Goal: Use online tool/utility: Use online tool/utility

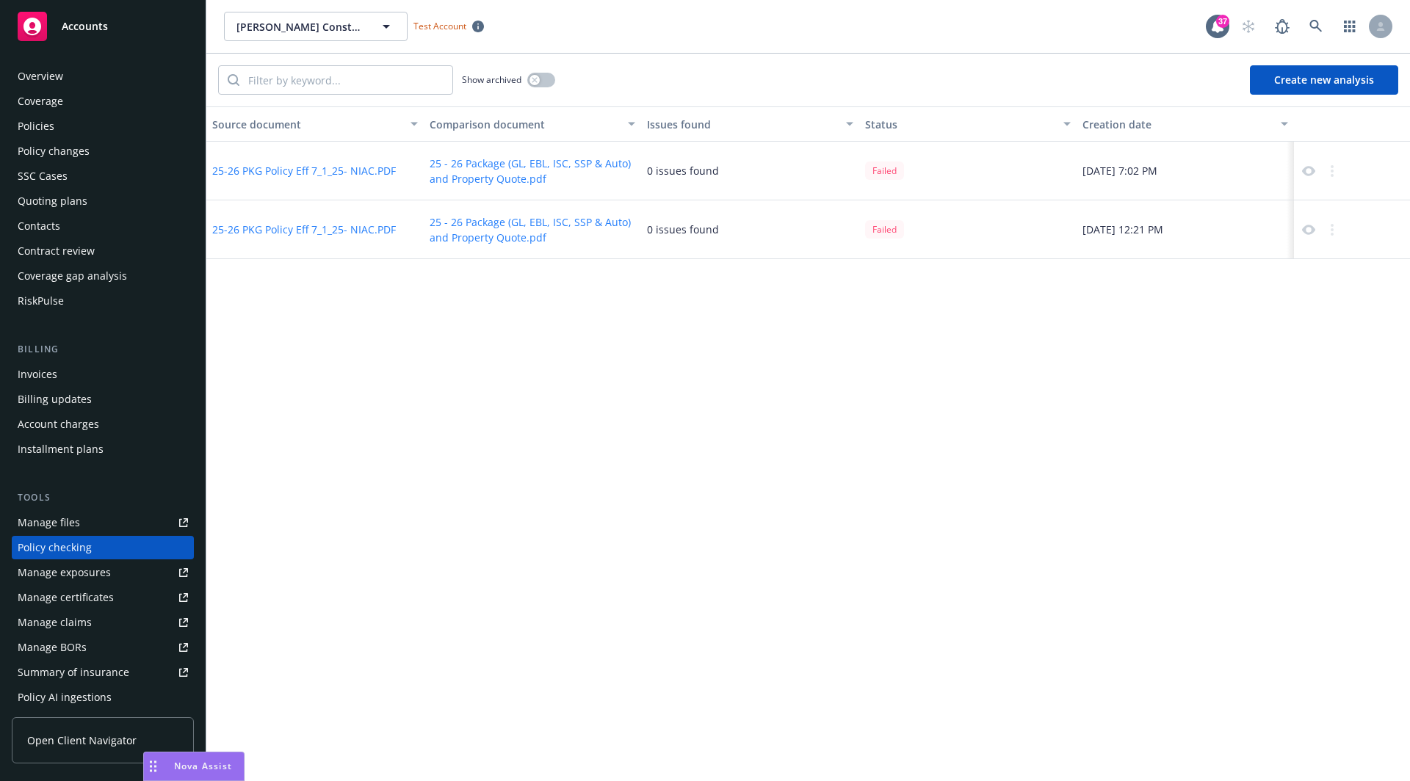
click at [1354, 79] on button "Create new analysis" at bounding box center [1324, 79] width 148 height 29
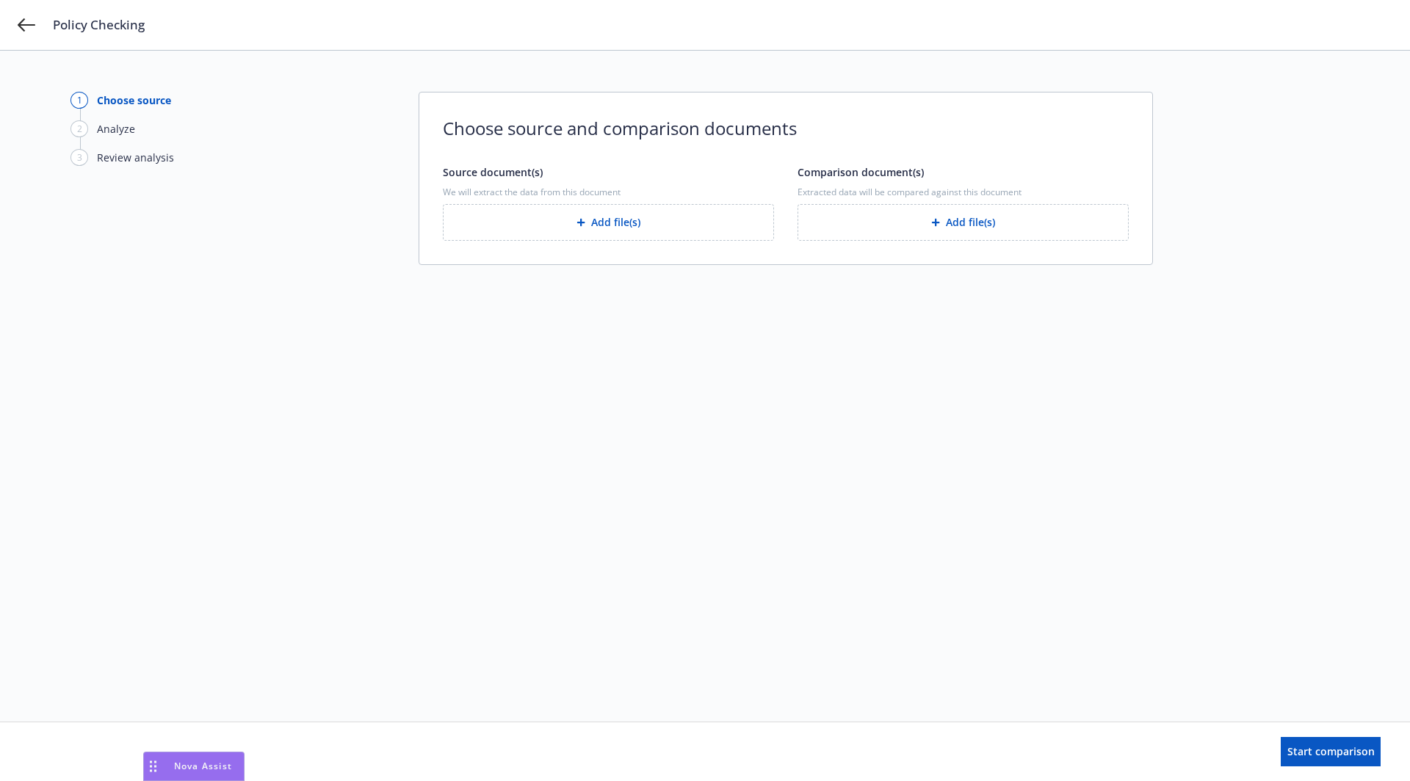
click at [653, 225] on button "Add file(s)" at bounding box center [608, 222] width 331 height 37
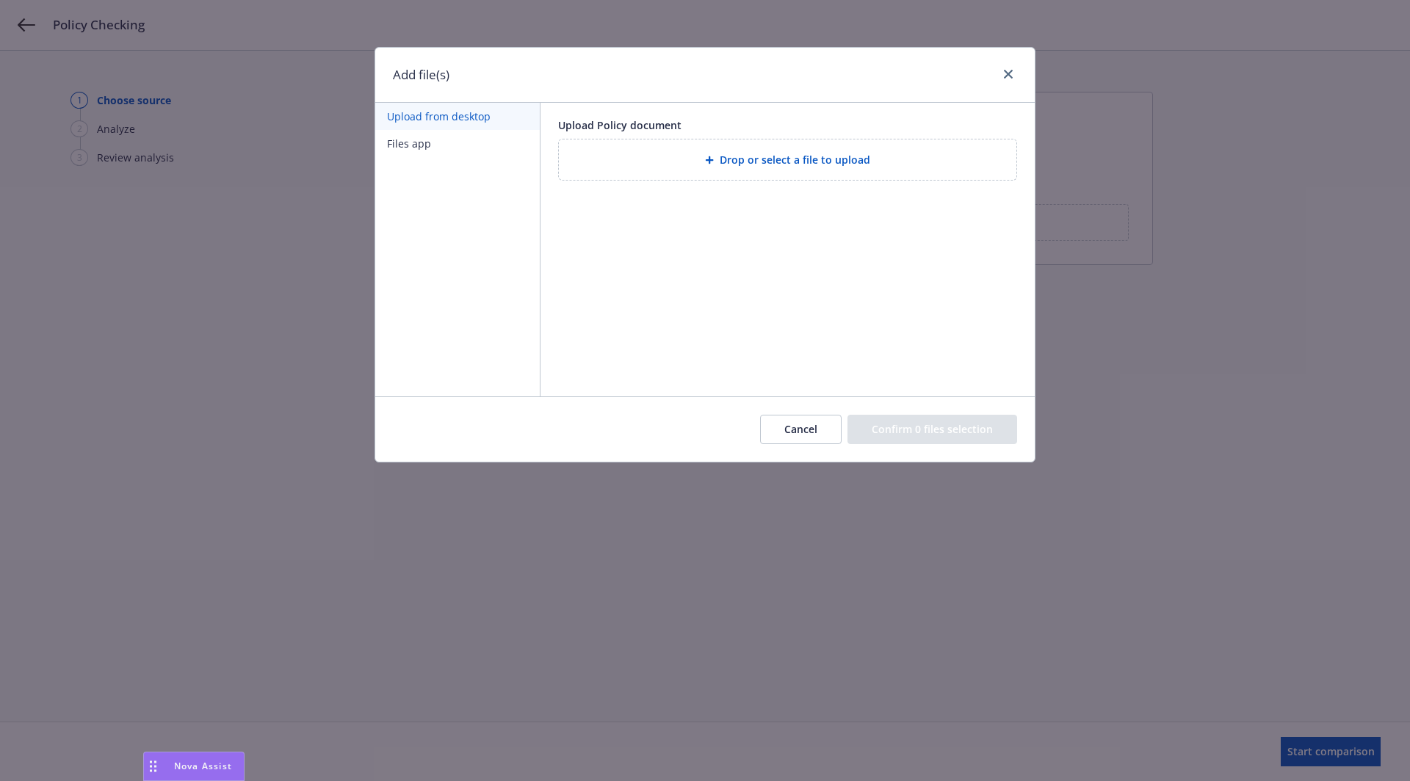
drag, startPoint x: 1354, startPoint y: 79, endPoint x: 798, endPoint y: 428, distance: 656.8
click at [798, 428] on button "Cancel" at bounding box center [801, 429] width 82 height 29
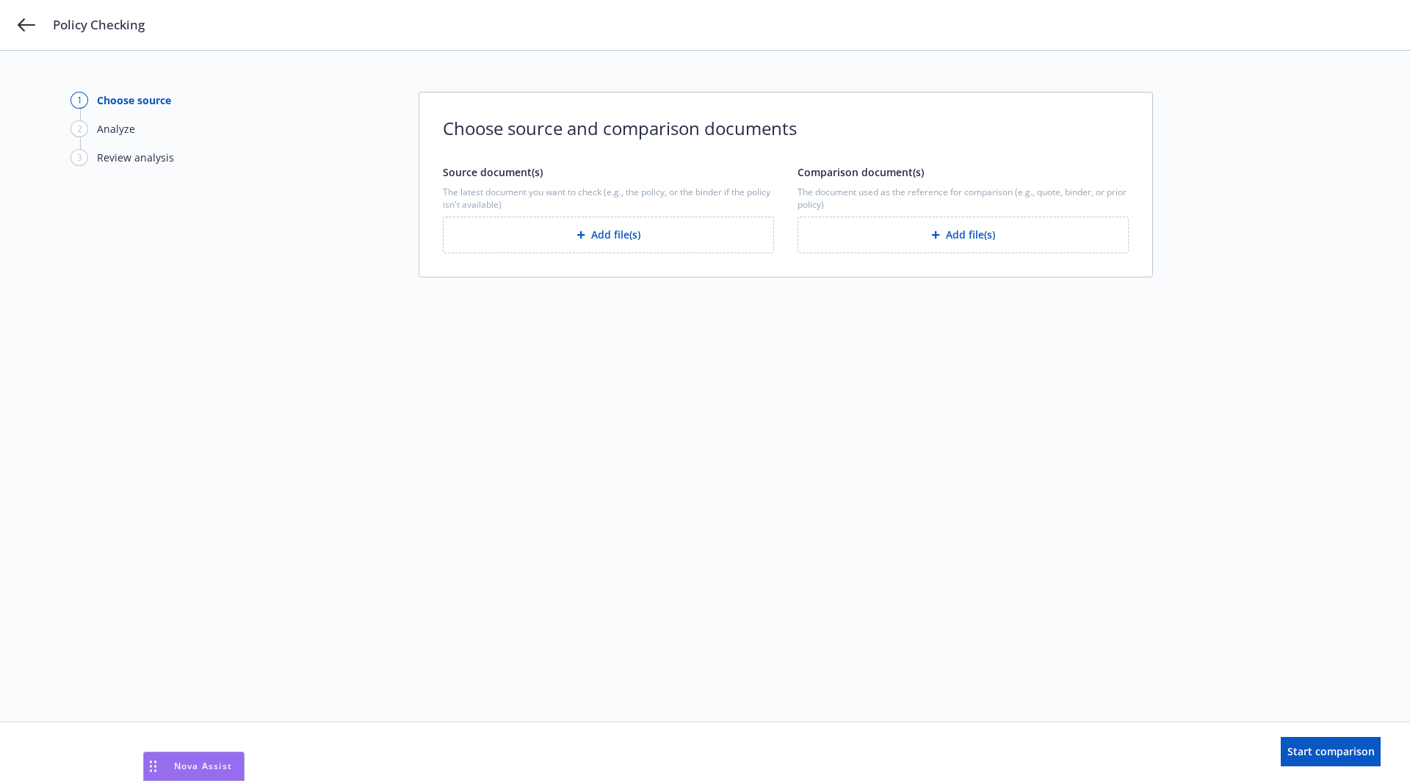
click at [556, 227] on button "Add file(s)" at bounding box center [608, 235] width 331 height 37
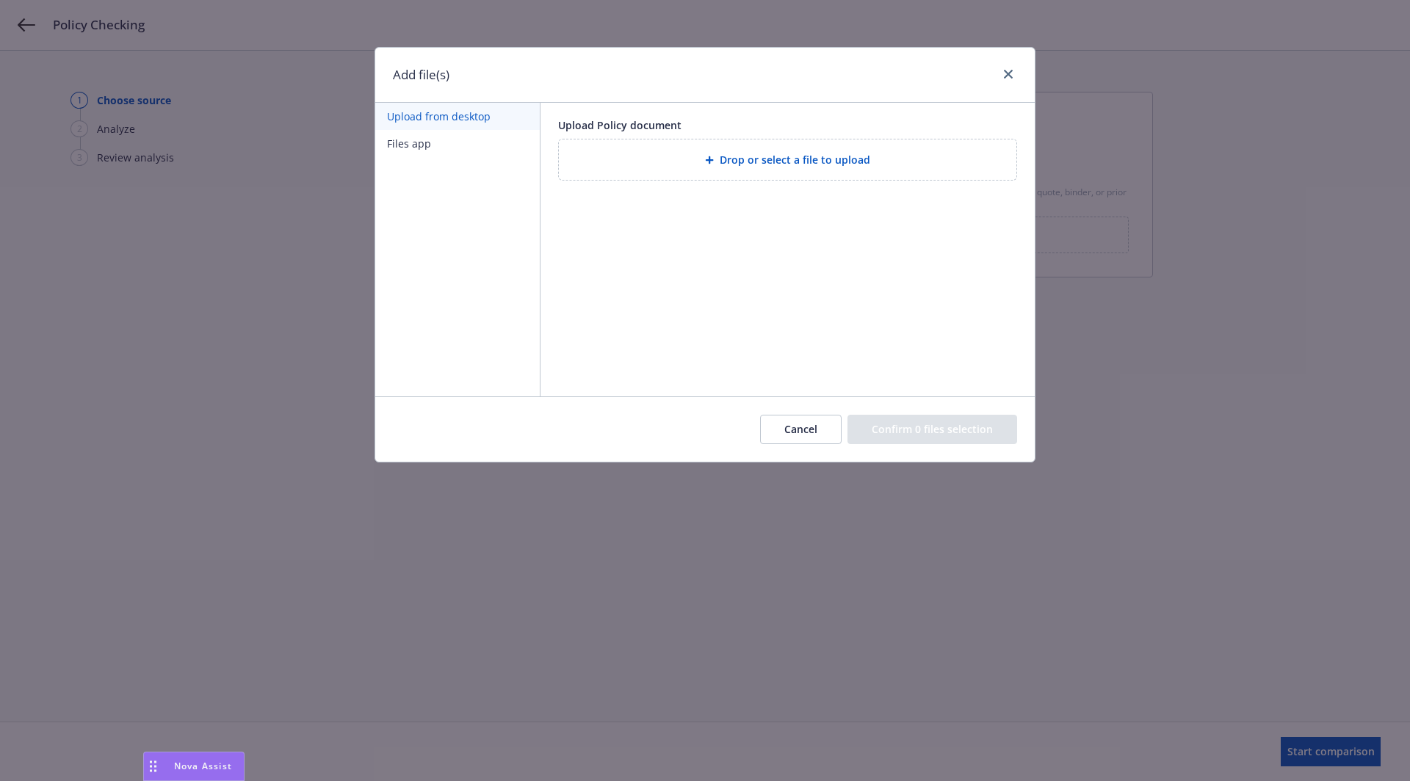
click at [670, 162] on div "Drop or select a file to upload" at bounding box center [788, 159] width 434 height 17
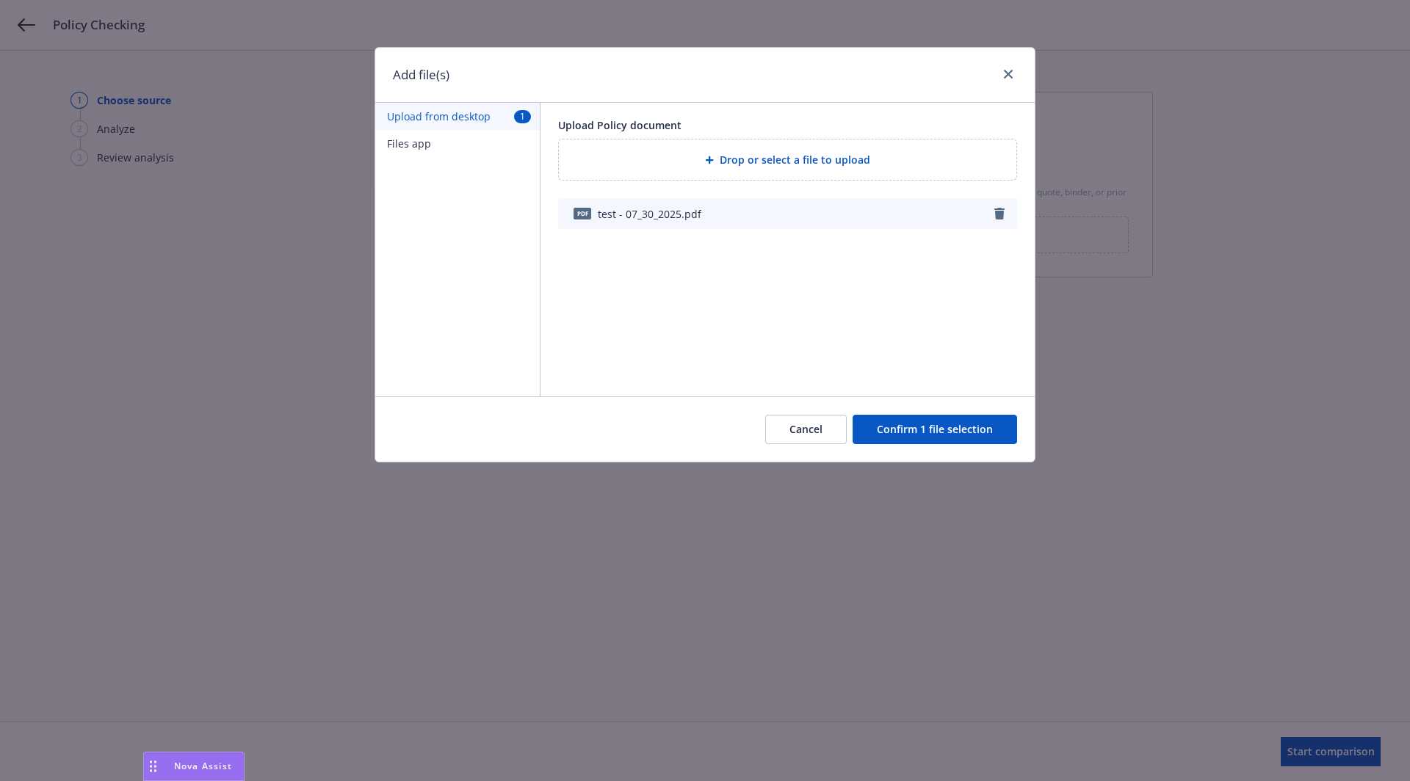
click at [904, 422] on button "Confirm 1 file selection" at bounding box center [935, 429] width 165 height 29
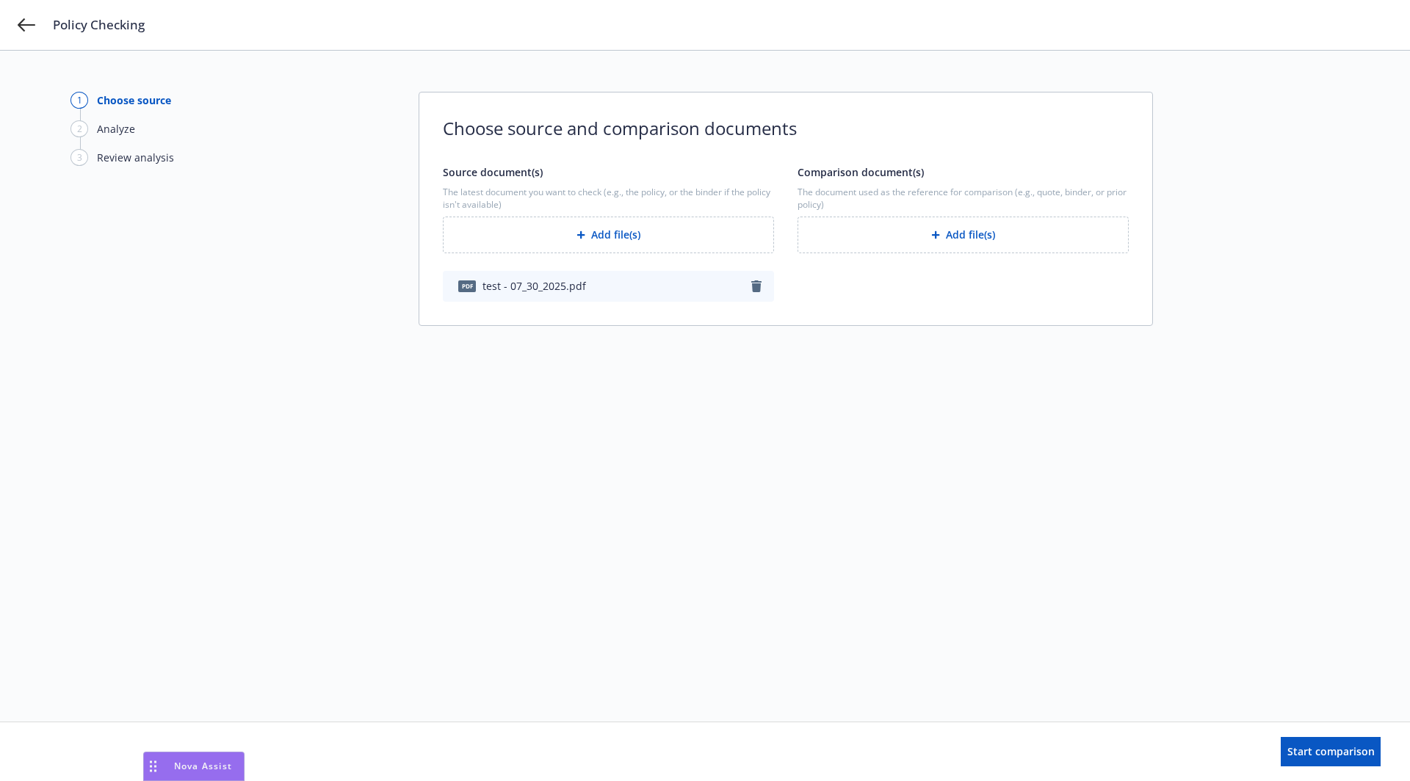
click at [917, 225] on button "Add file(s)" at bounding box center [963, 235] width 331 height 37
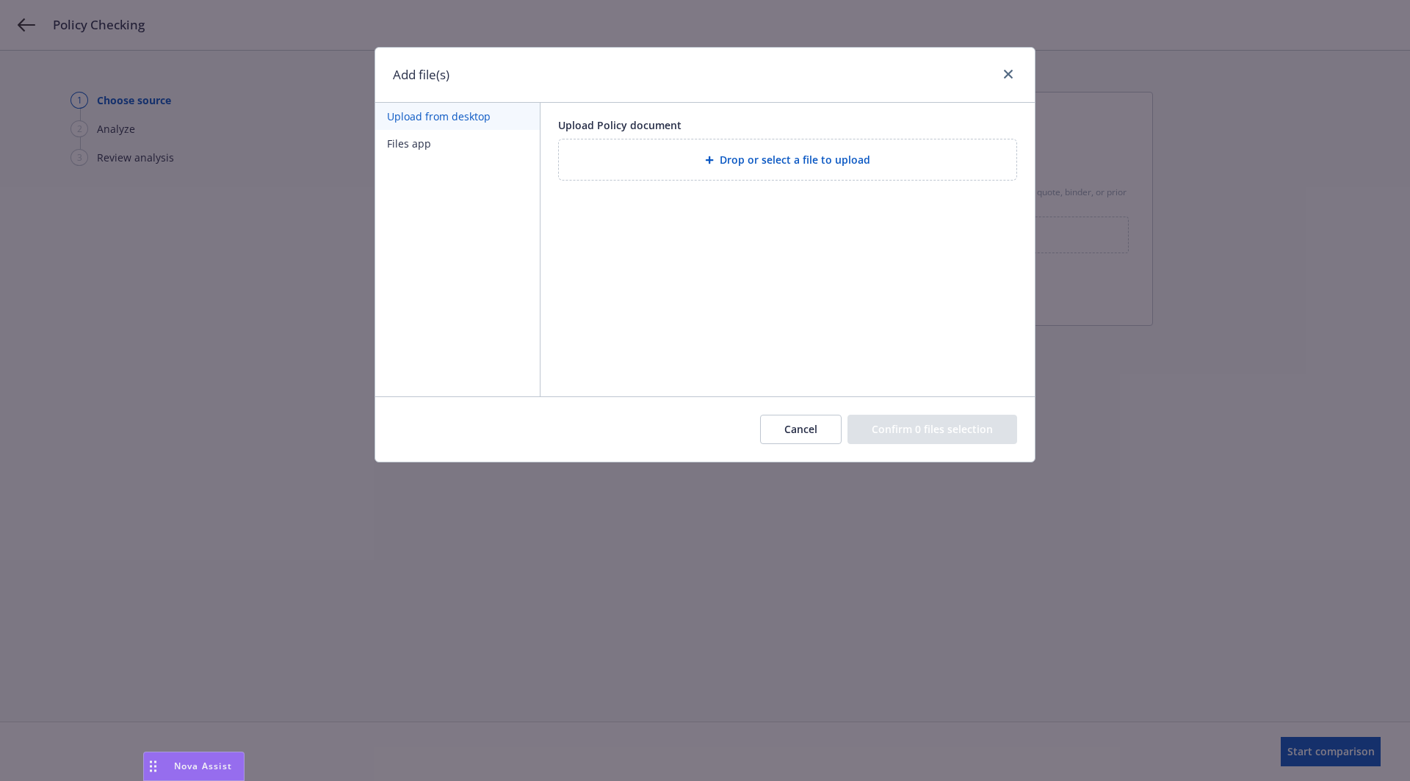
click at [777, 163] on span "Drop or select a file to upload" at bounding box center [795, 159] width 151 height 15
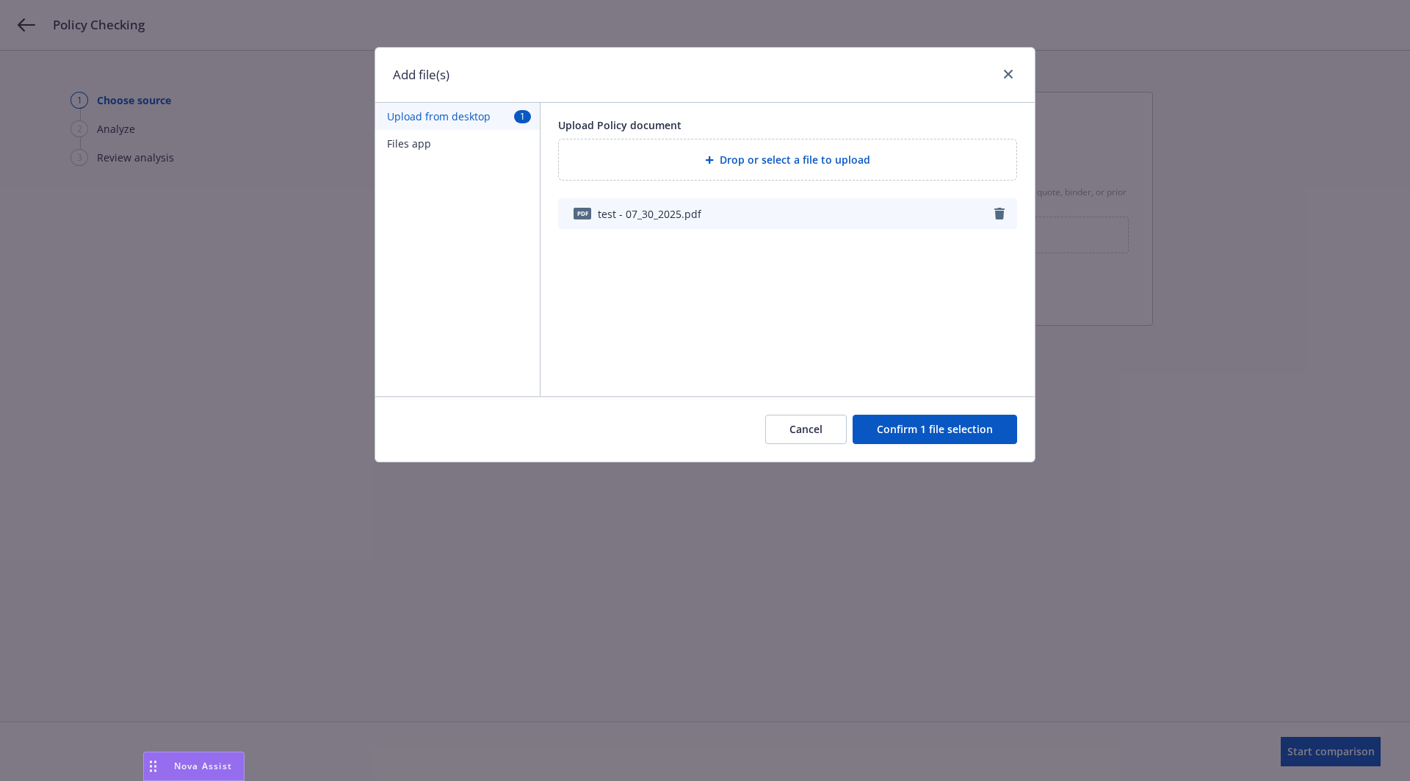
click at [989, 430] on button "Confirm 1 file selection" at bounding box center [935, 429] width 165 height 29
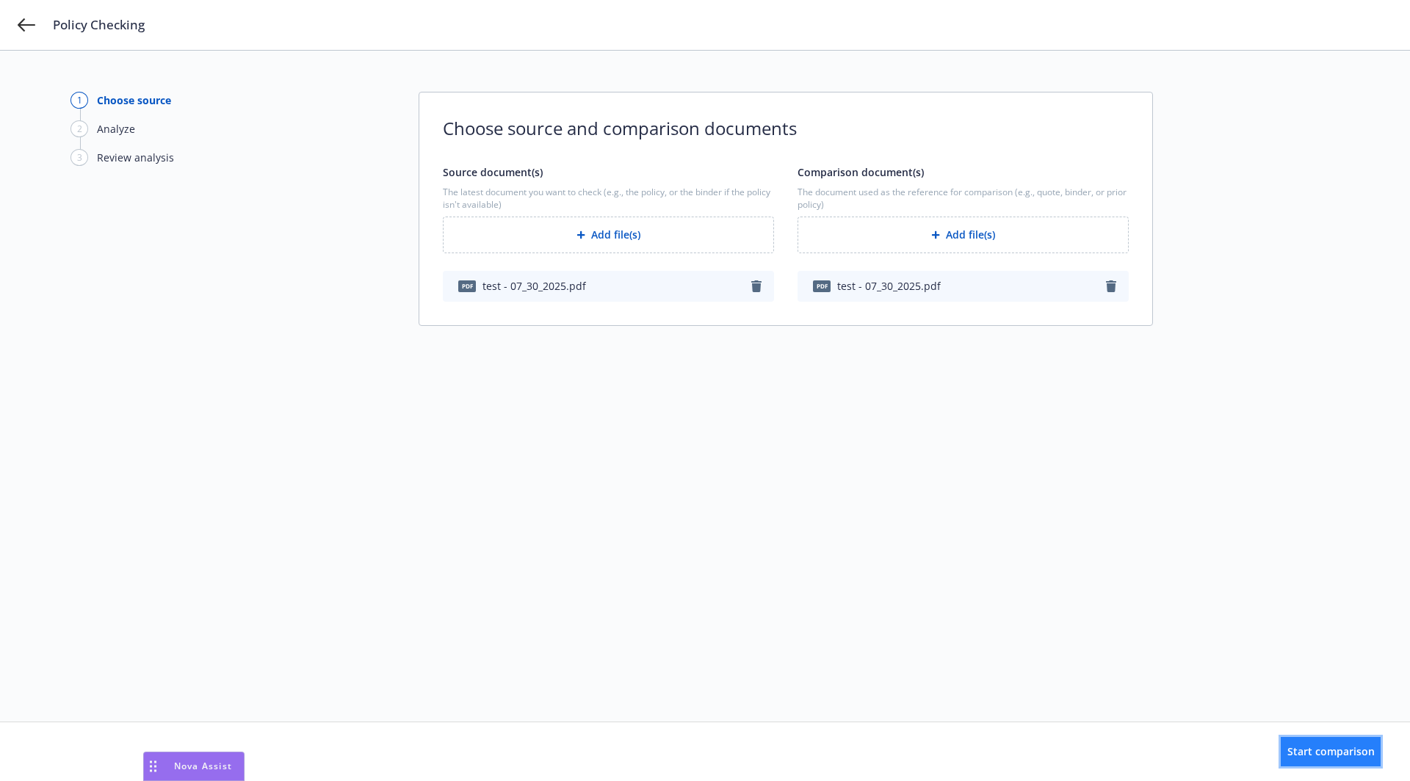
click at [1311, 754] on span "Start comparison" at bounding box center [1331, 752] width 87 height 14
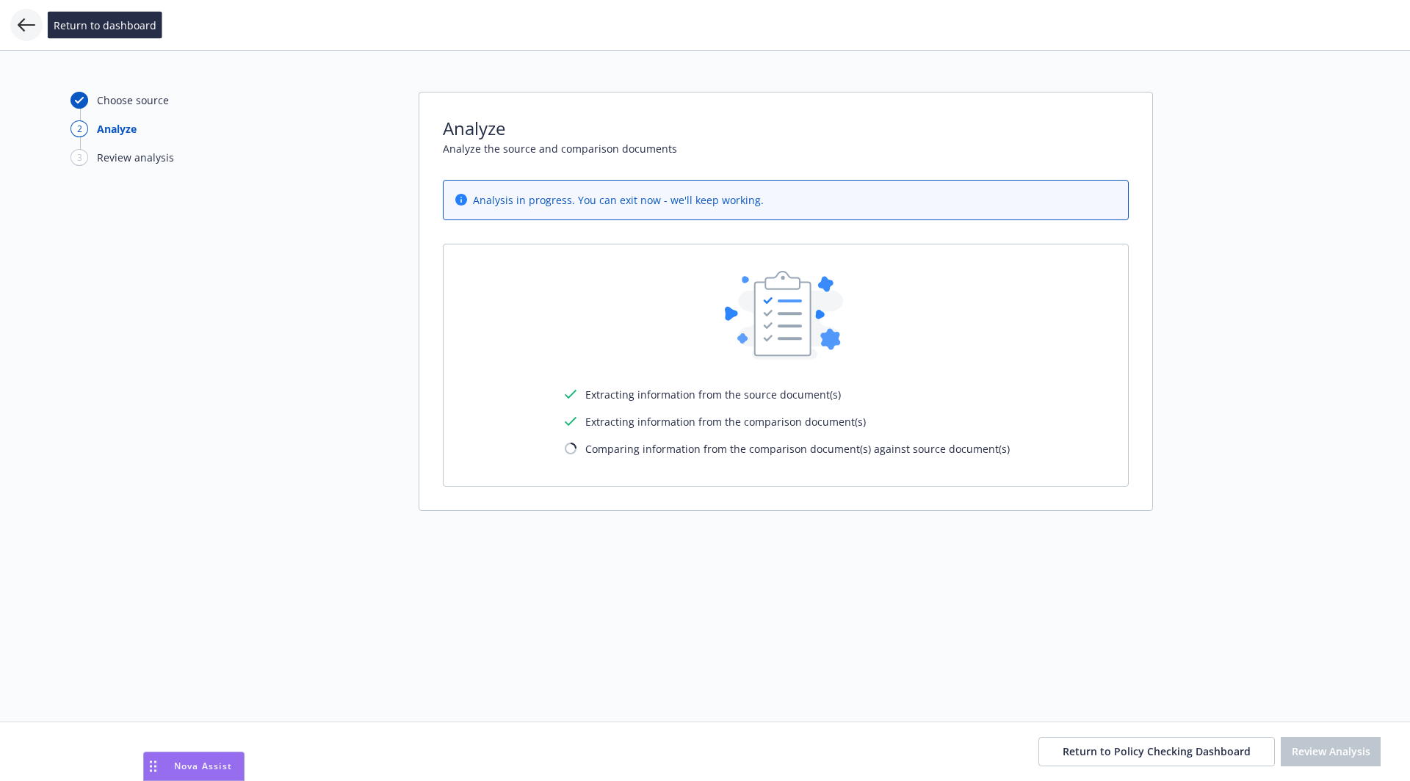
click at [32, 30] on icon at bounding box center [27, 25] width 18 height 18
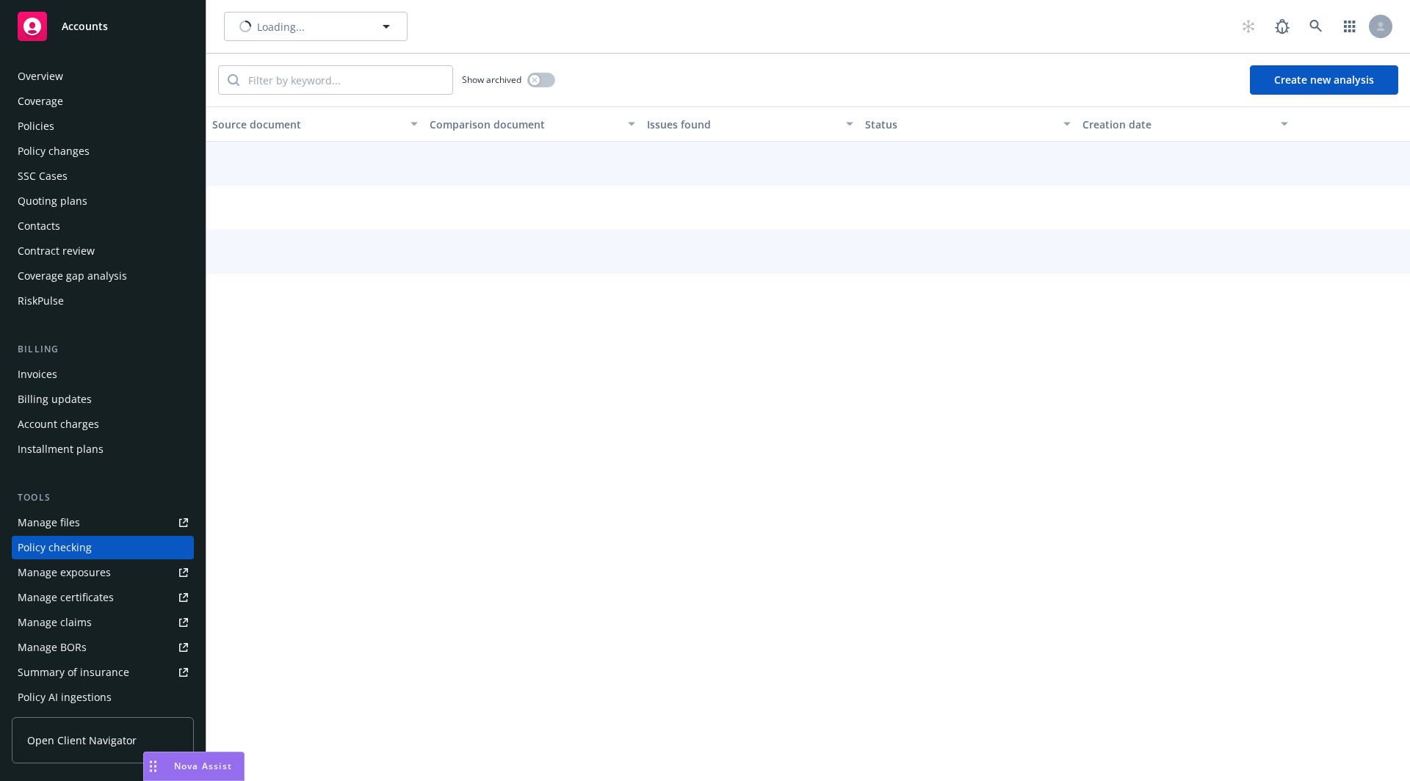
scroll to position [133, 0]
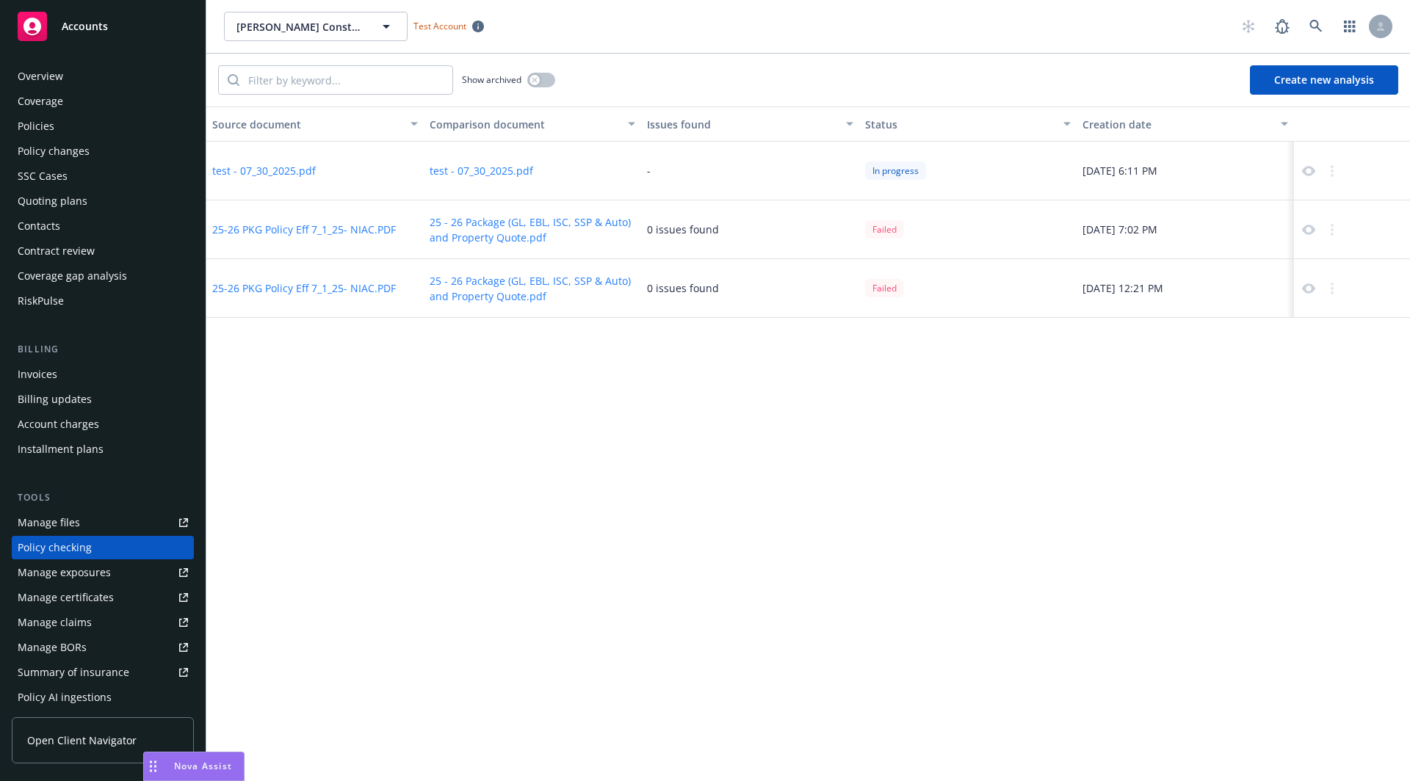
scroll to position [133, 0]
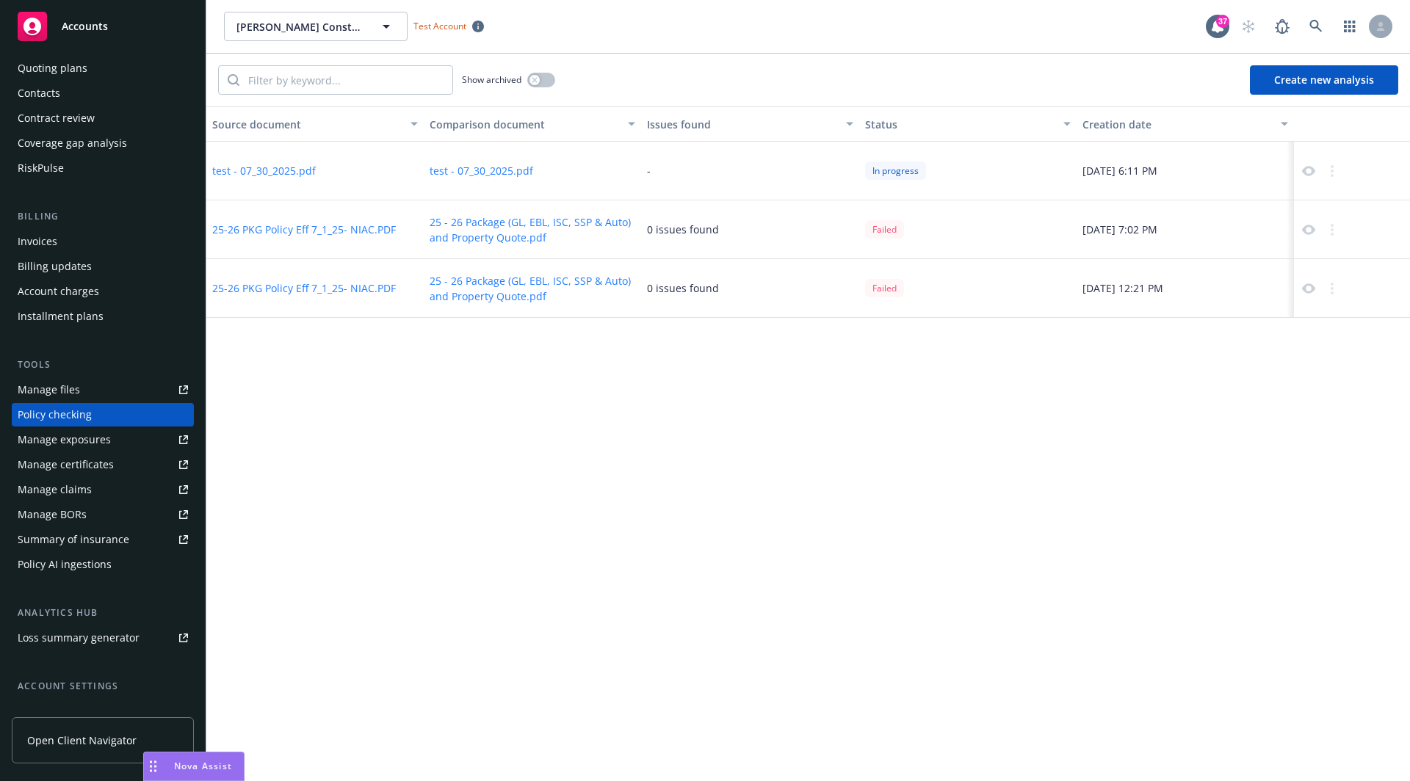
click at [1305, 165] on icon at bounding box center [1308, 171] width 13 height 13
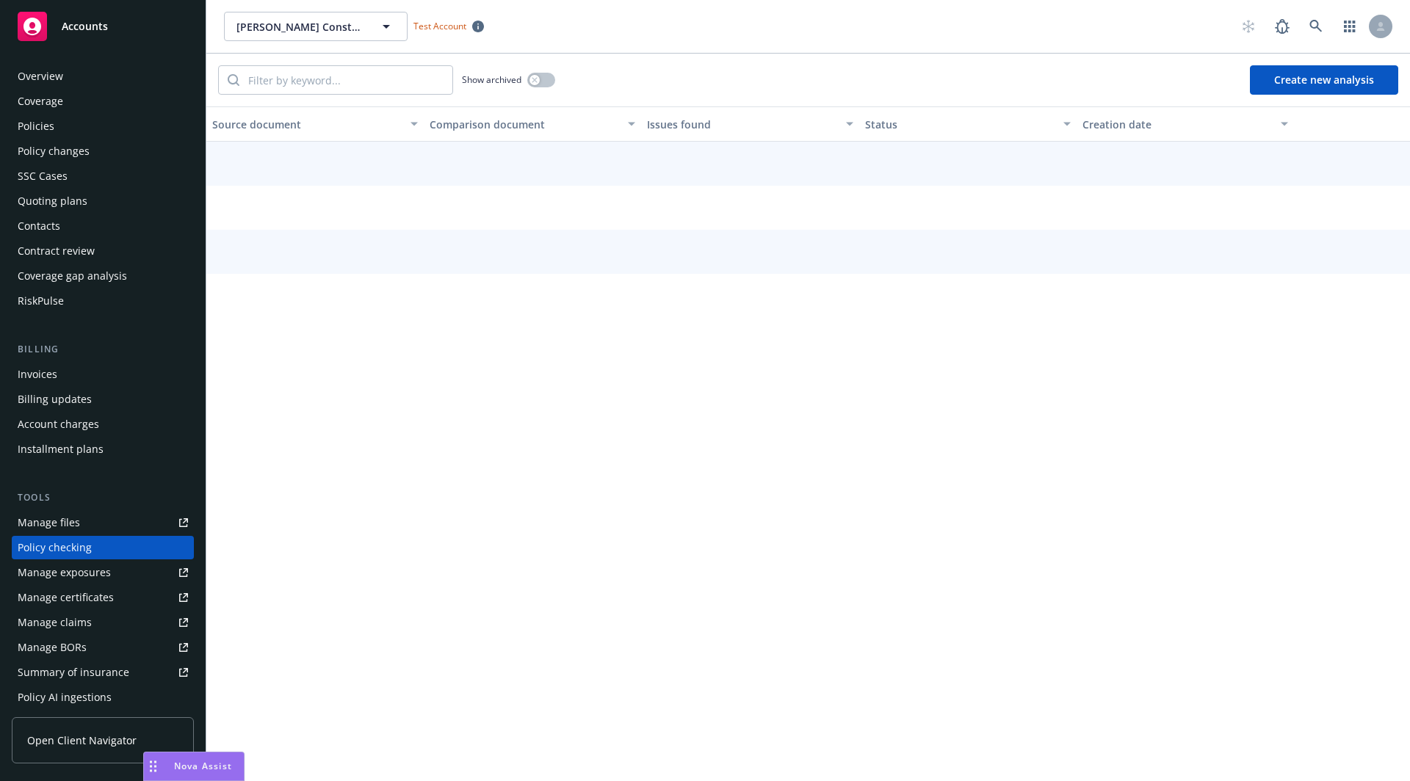
scroll to position [133, 0]
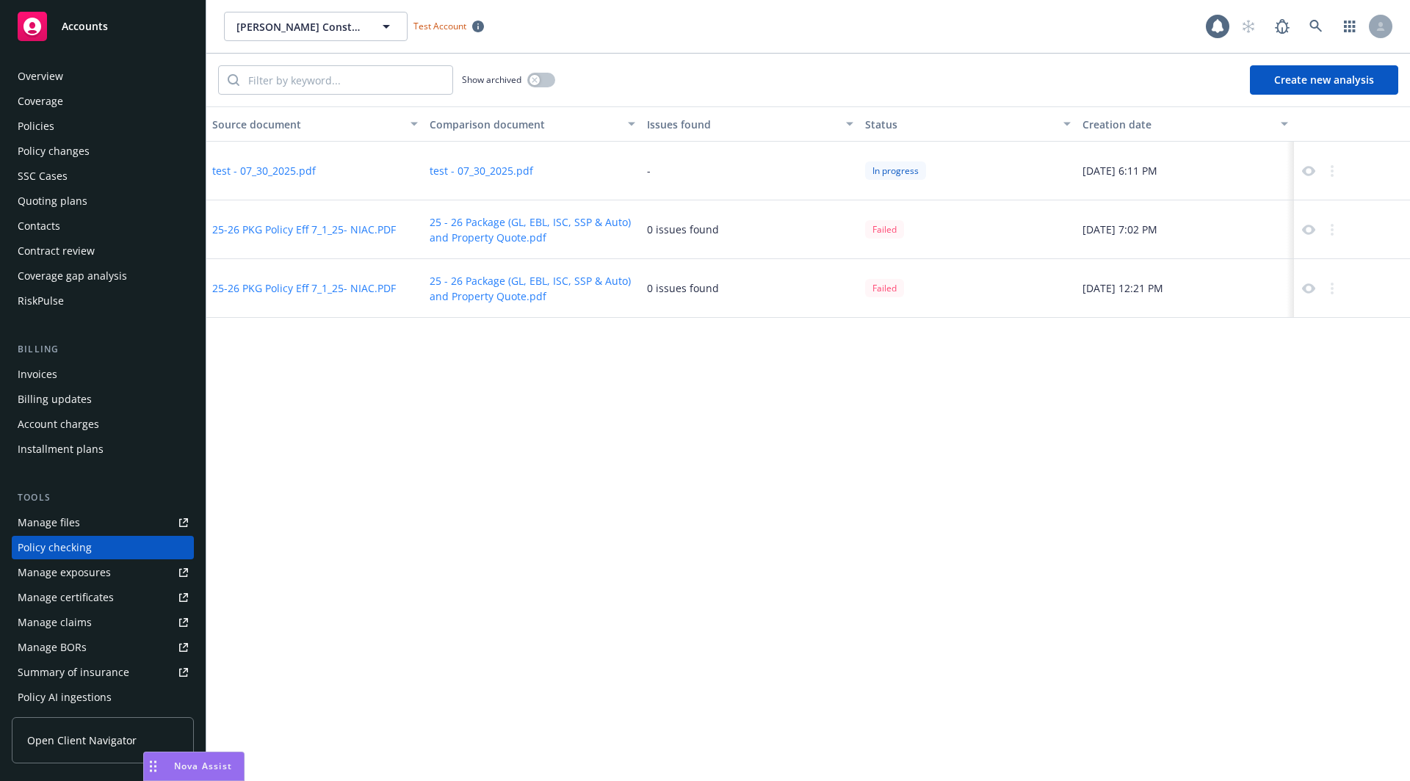
scroll to position [133, 0]
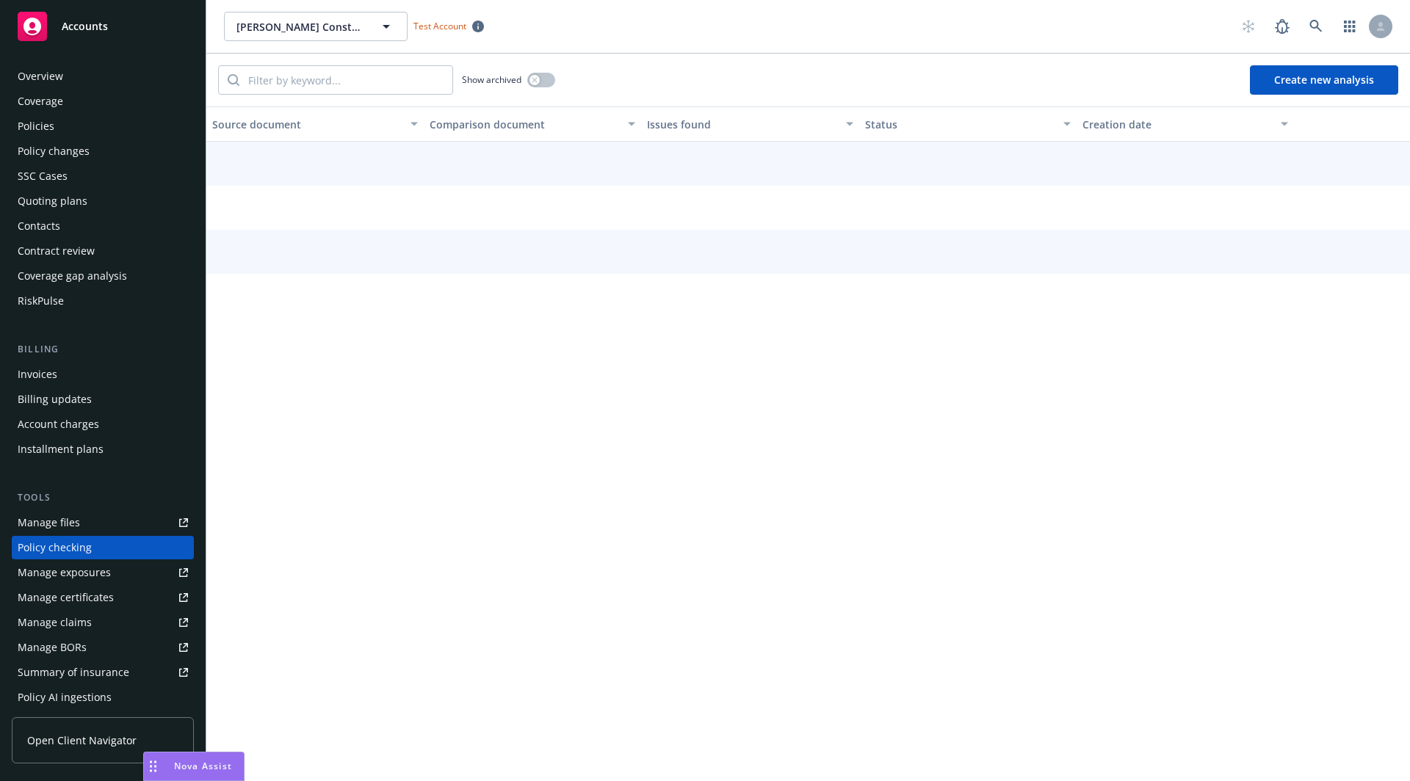
scroll to position [133, 0]
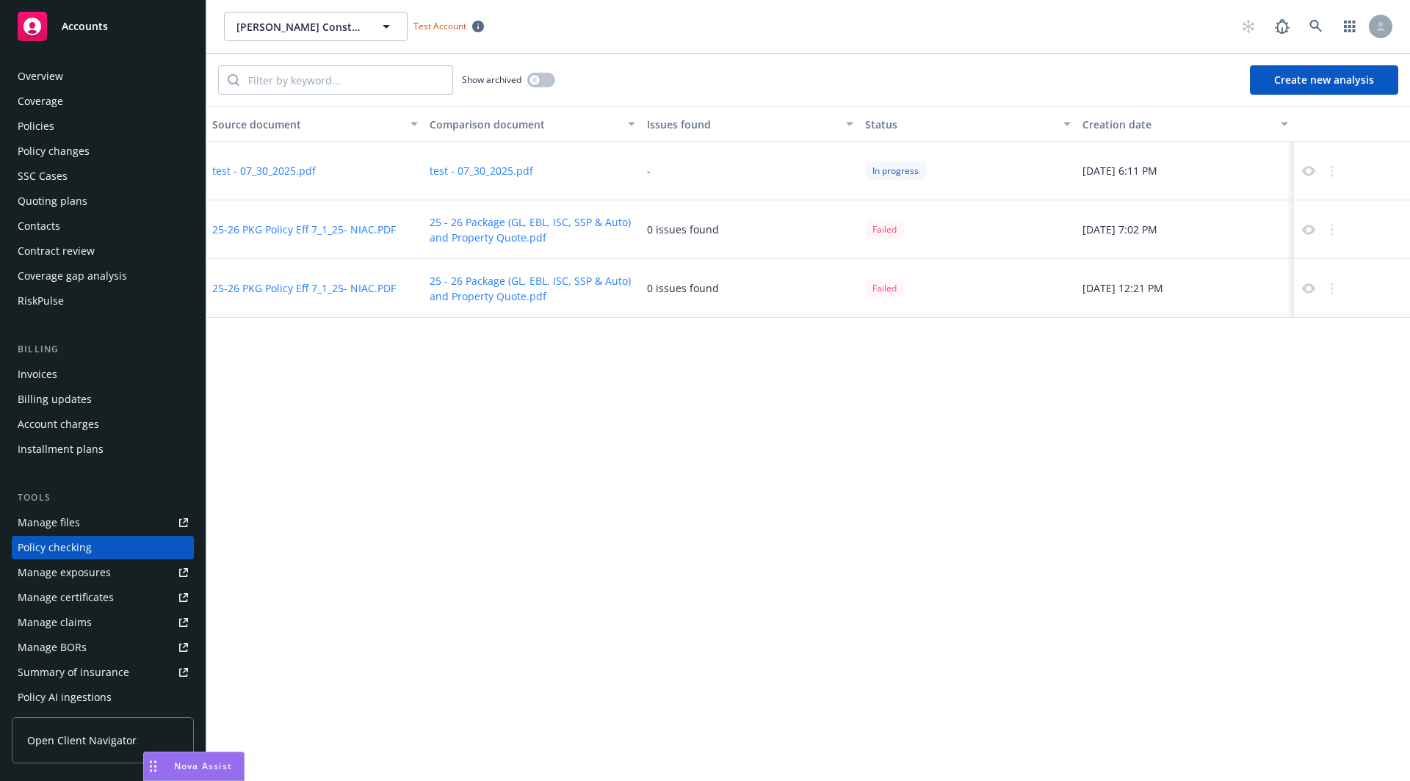
scroll to position [133, 0]
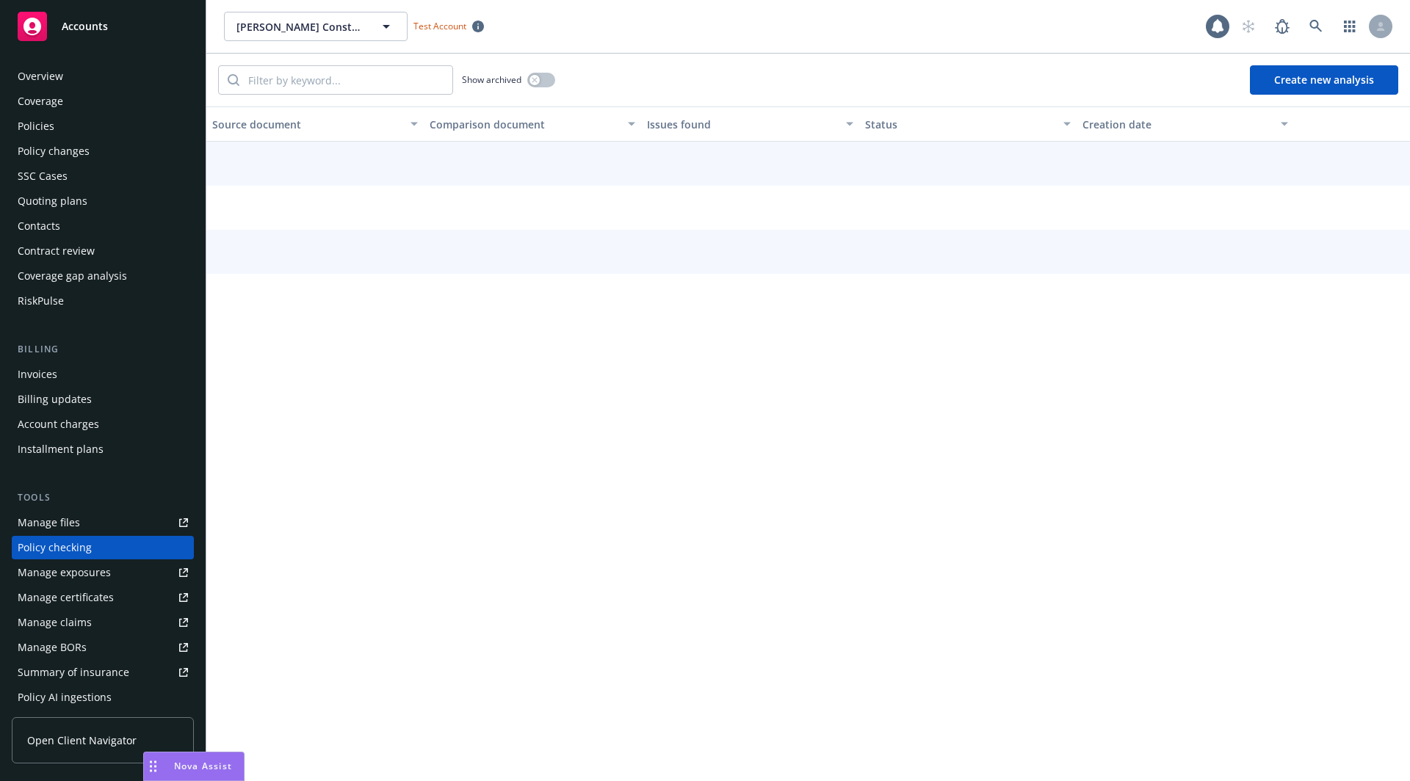
scroll to position [133, 0]
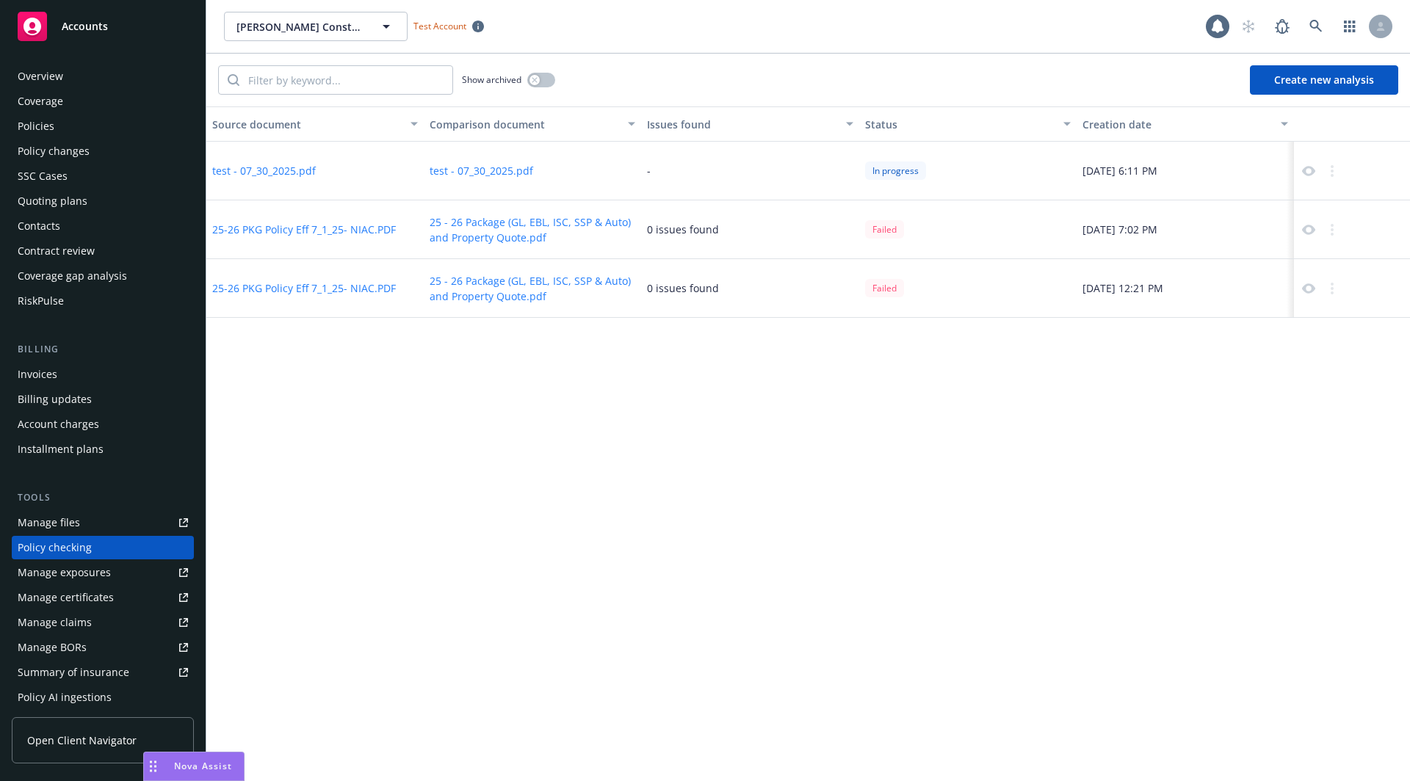
scroll to position [133, 0]
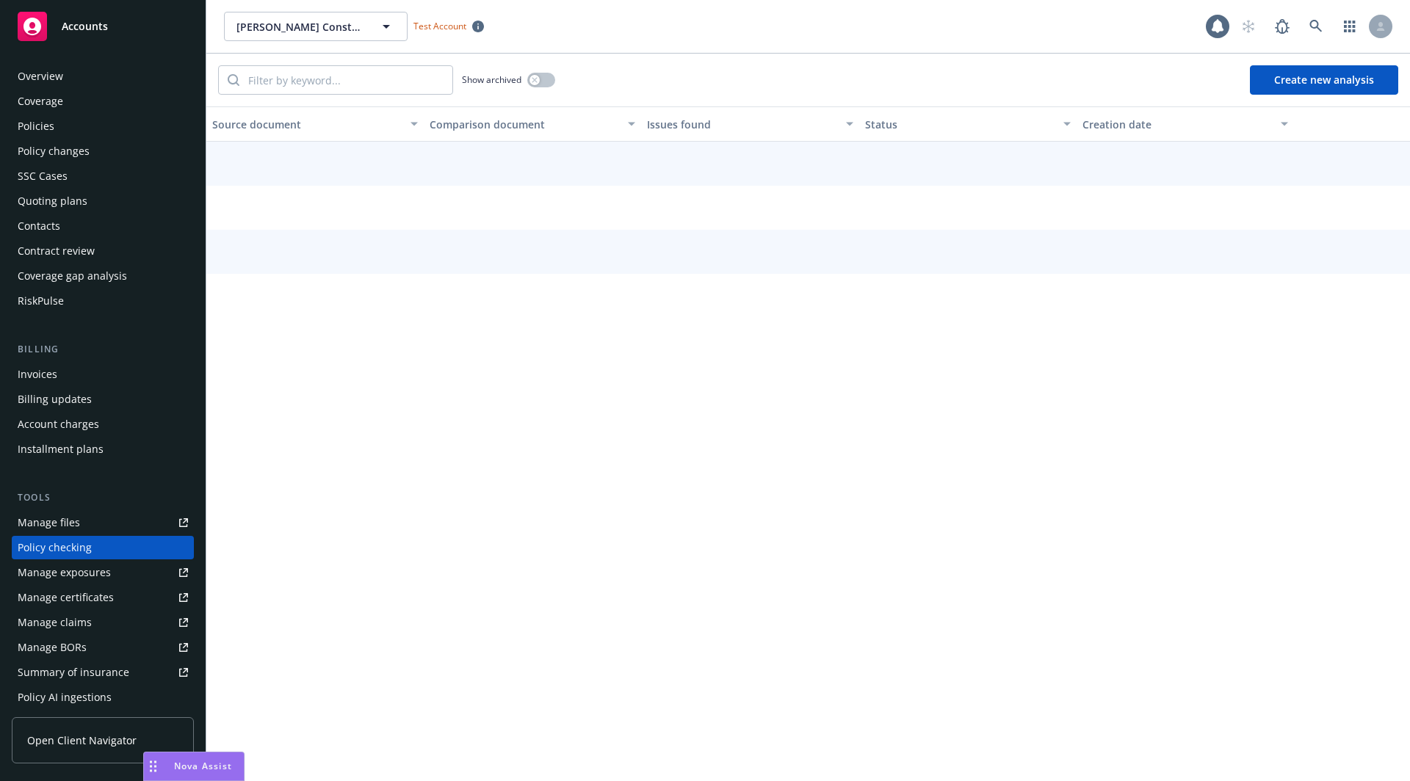
scroll to position [133, 0]
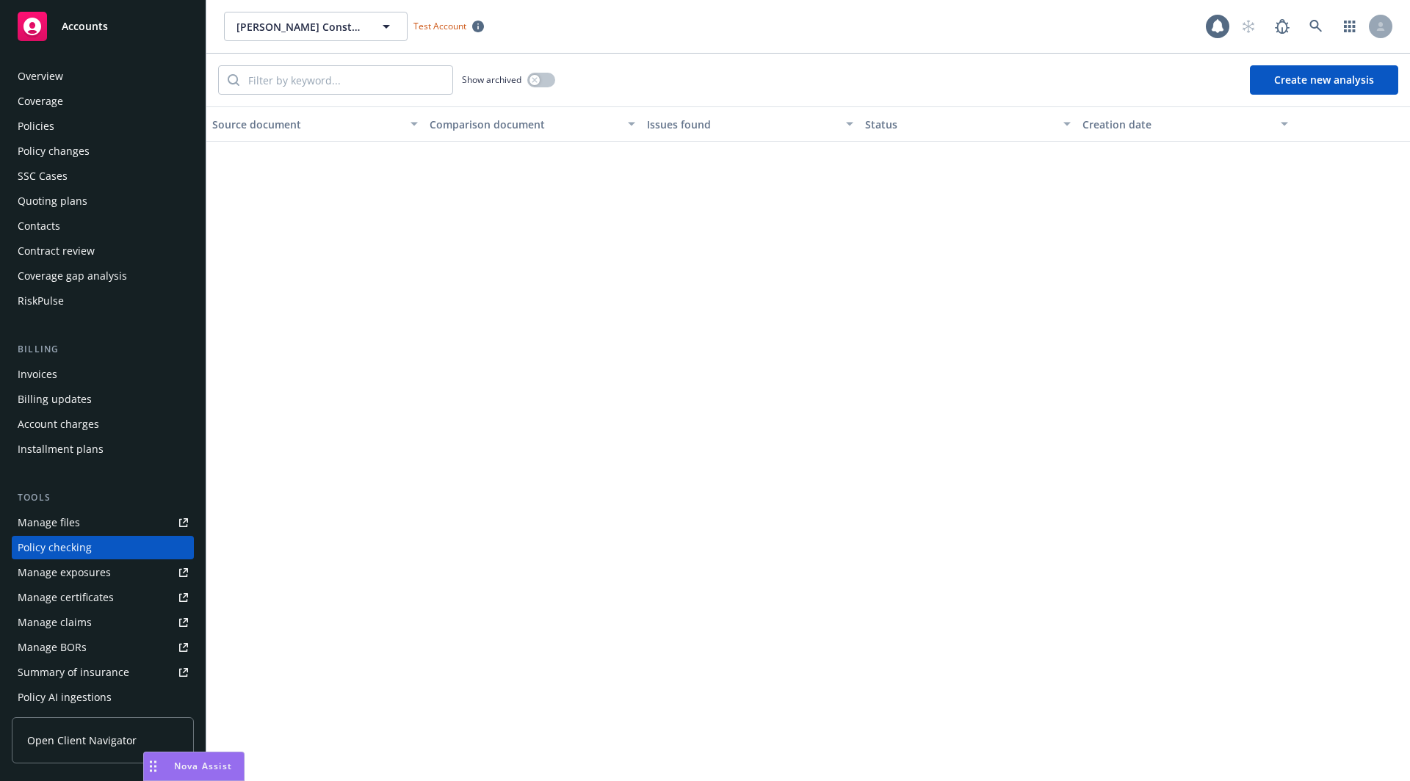
scroll to position [133, 0]
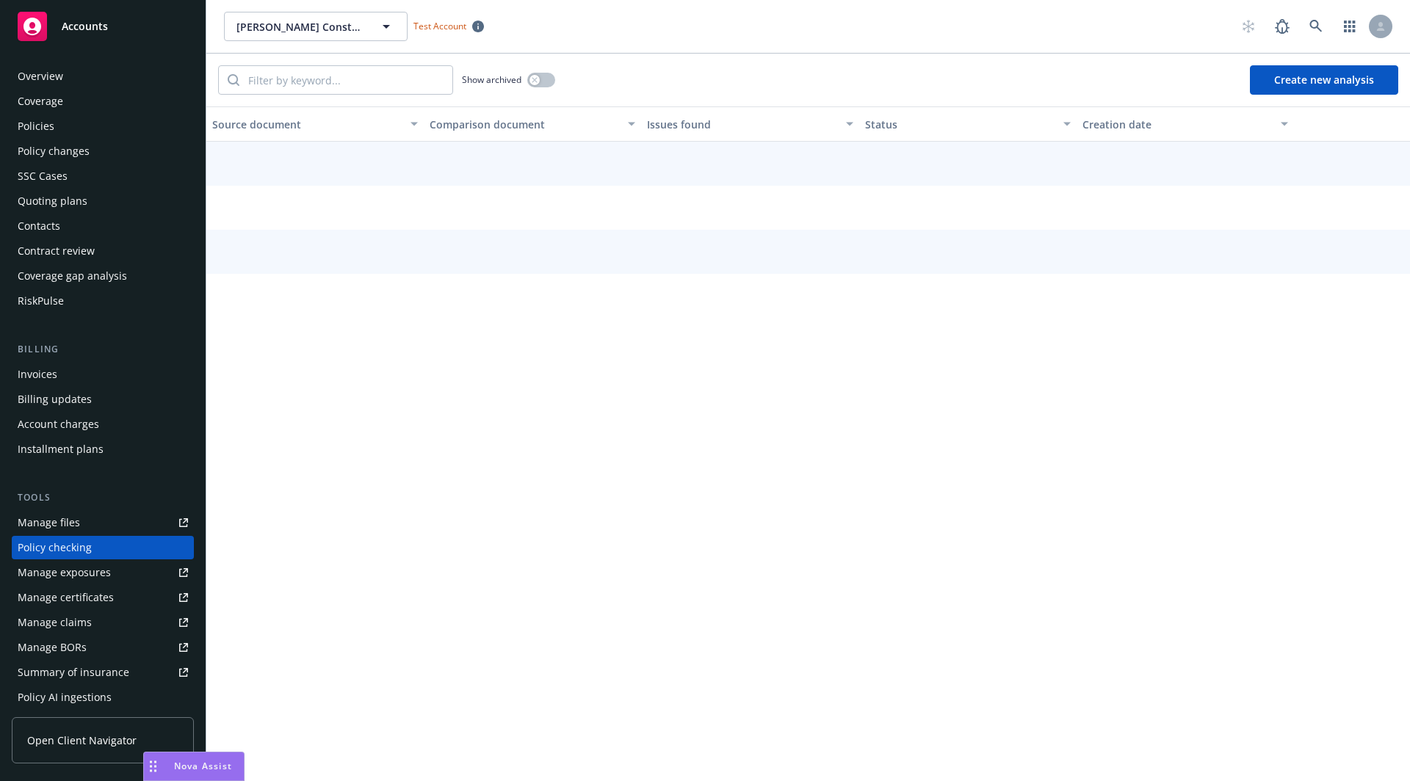
scroll to position [133, 0]
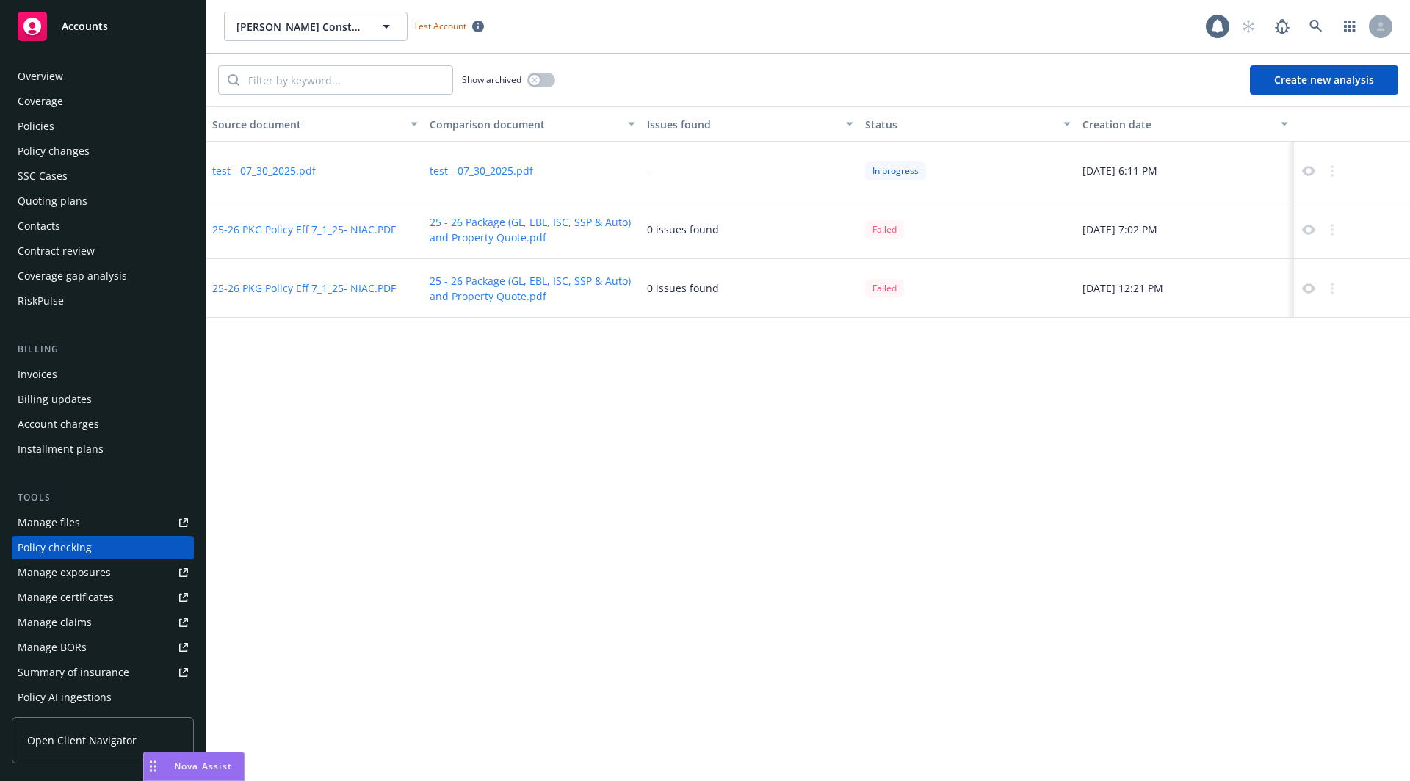
scroll to position [133, 0]
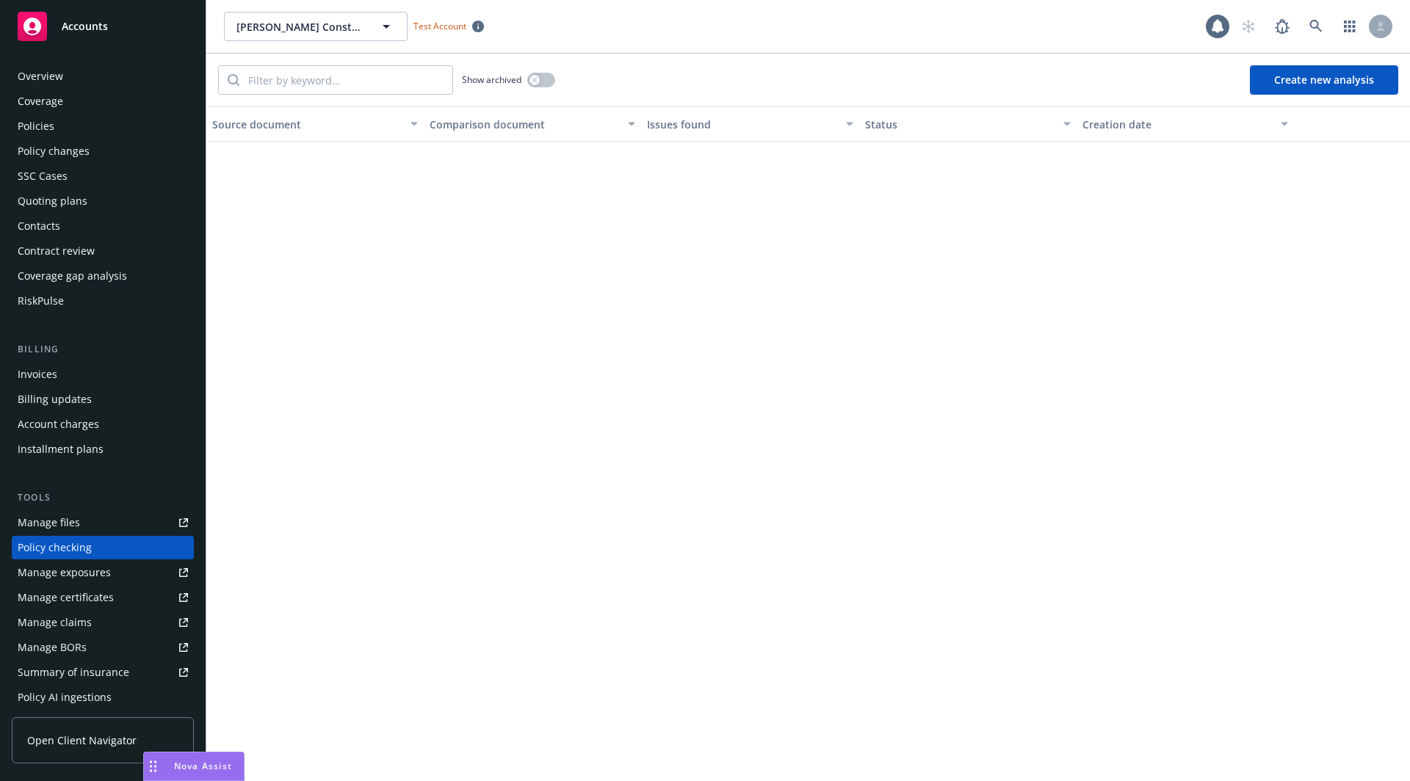
scroll to position [133, 0]
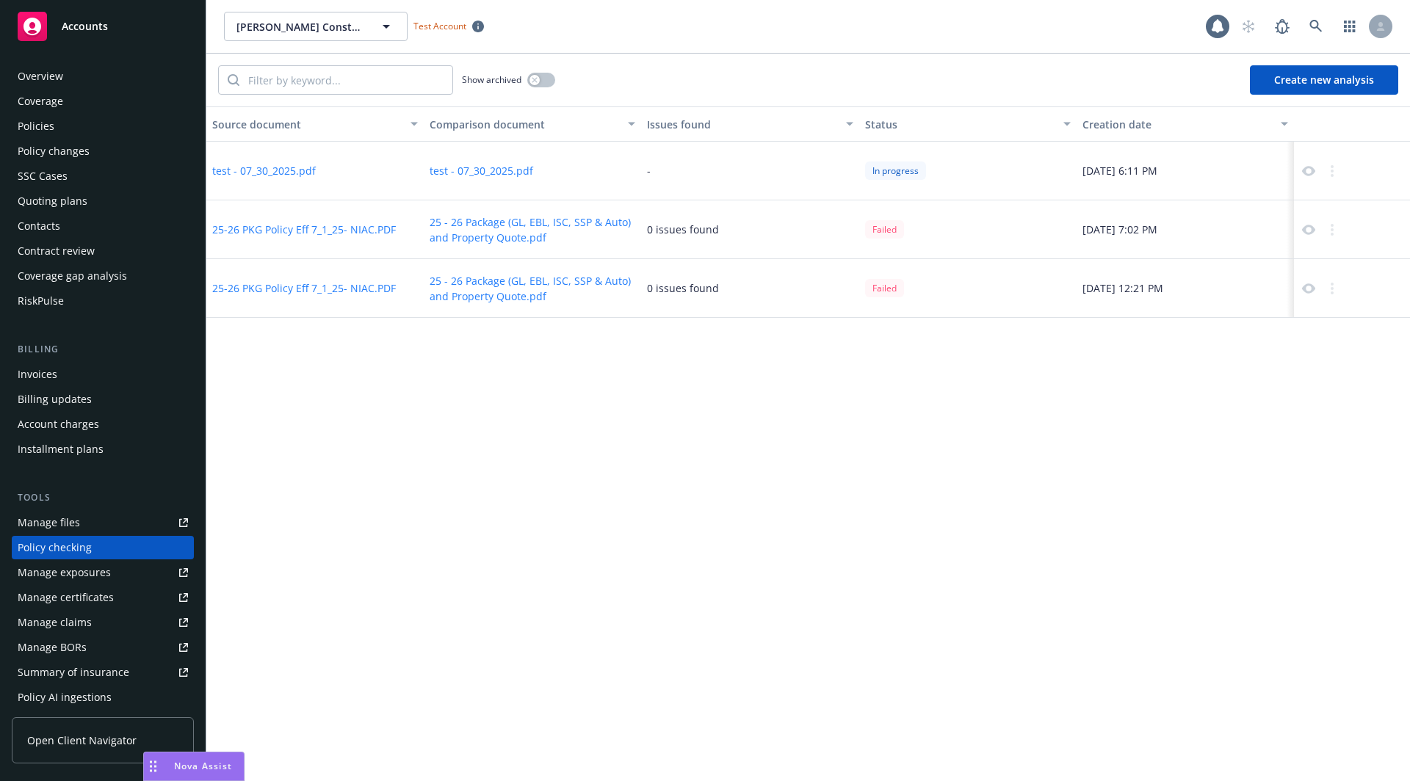
scroll to position [133, 0]
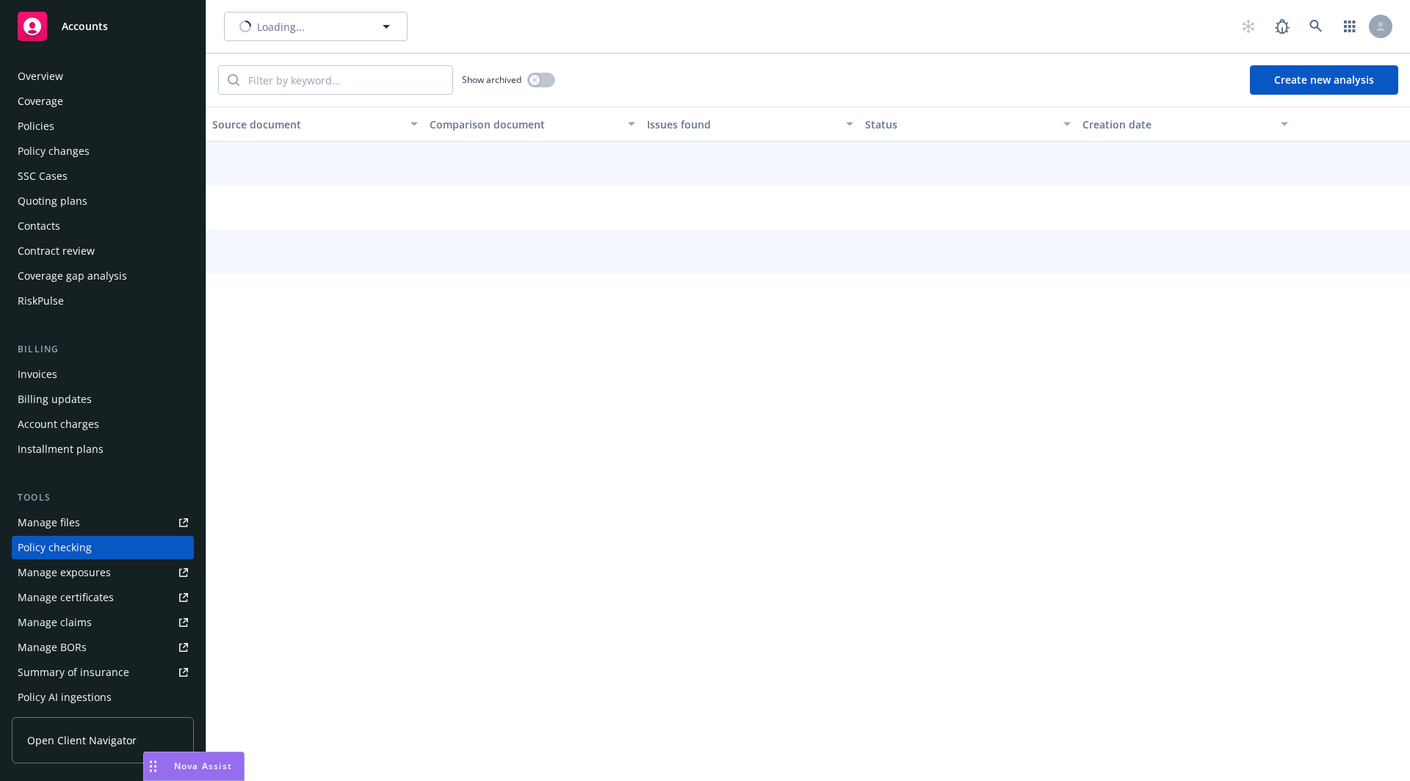
scroll to position [133, 0]
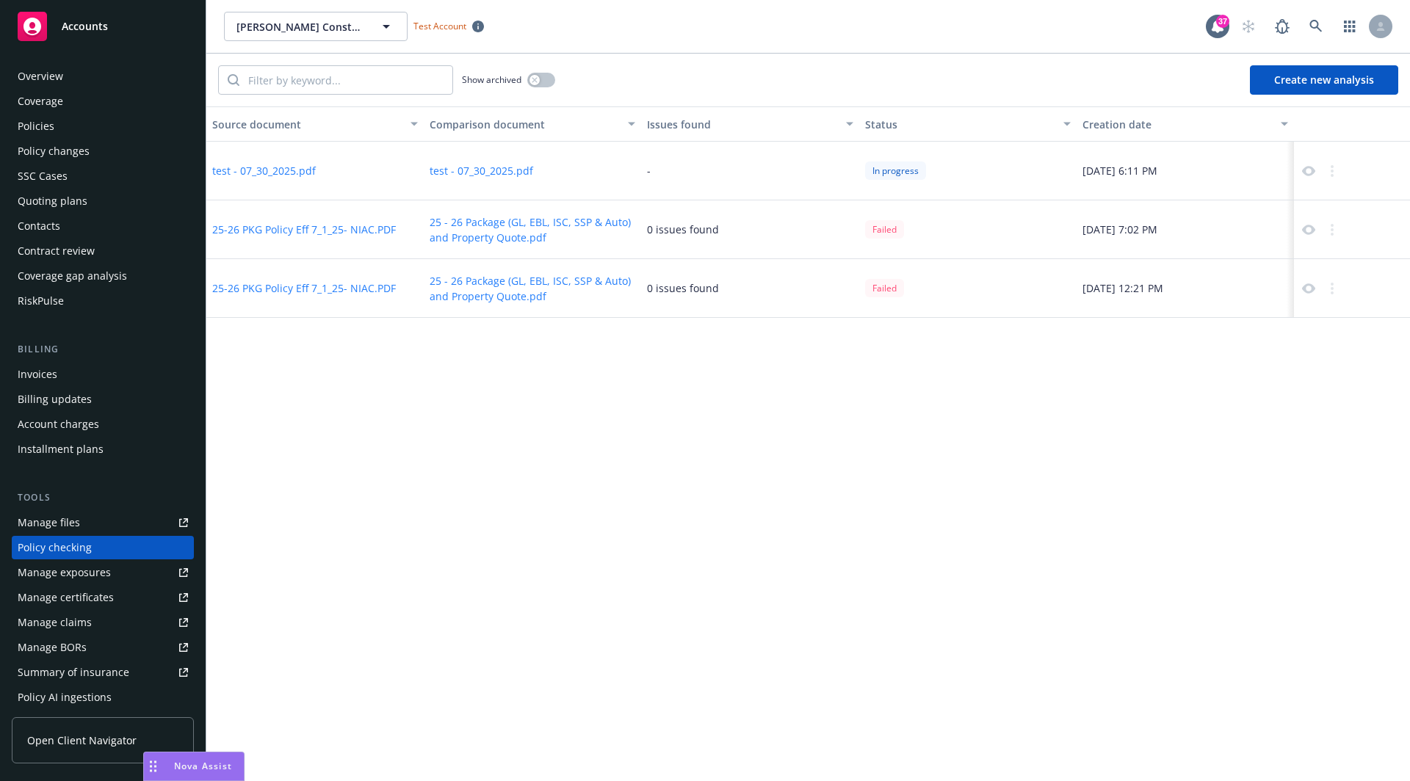
scroll to position [133, 0]
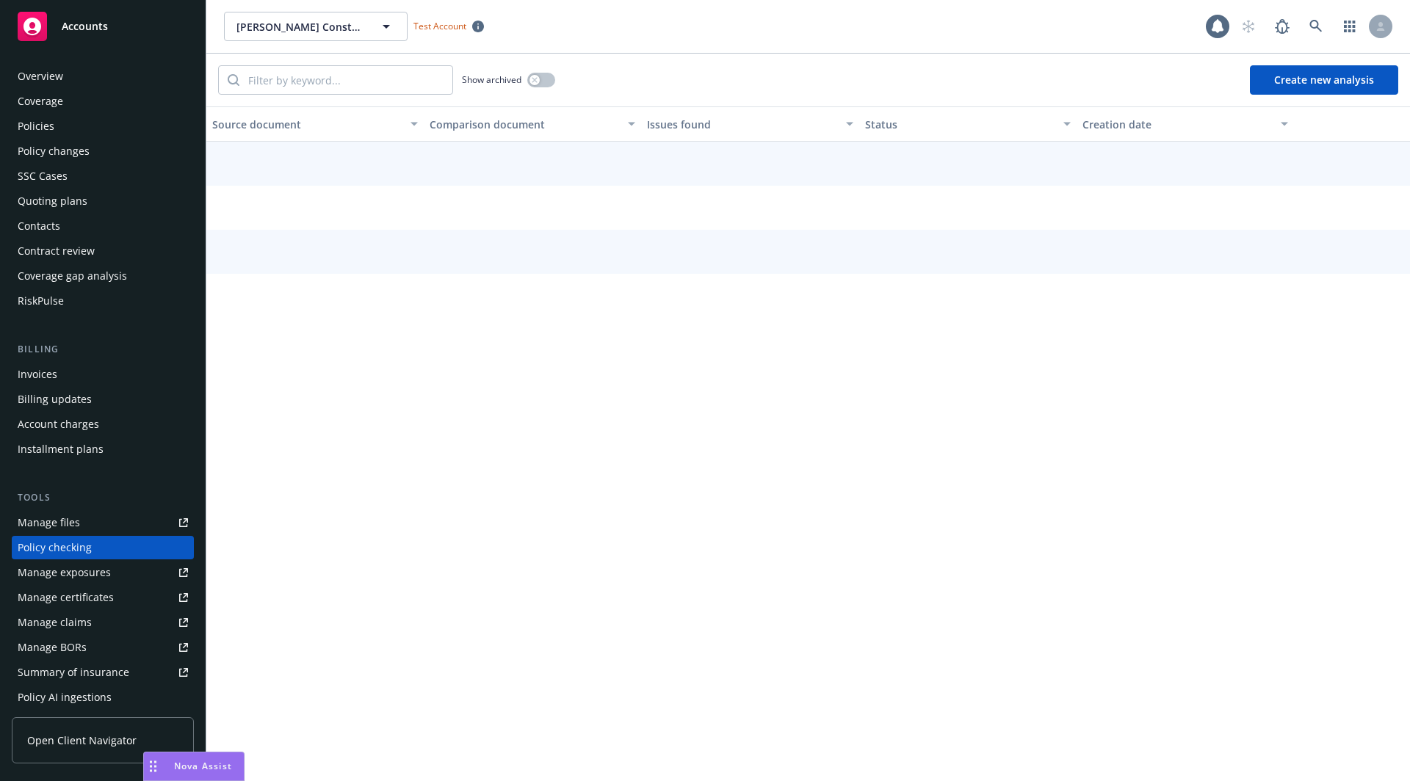
scroll to position [133, 0]
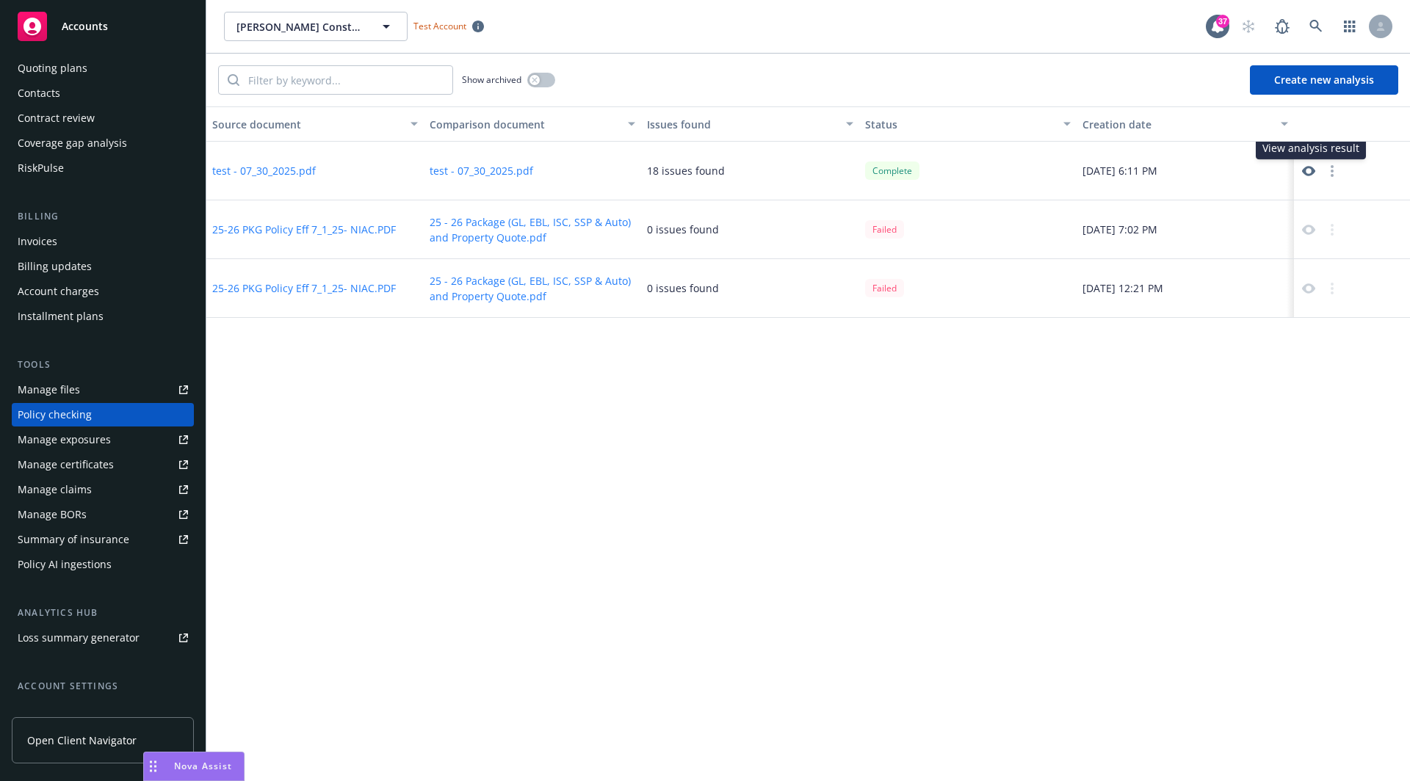
click at [1307, 170] on icon at bounding box center [1308, 171] width 13 height 13
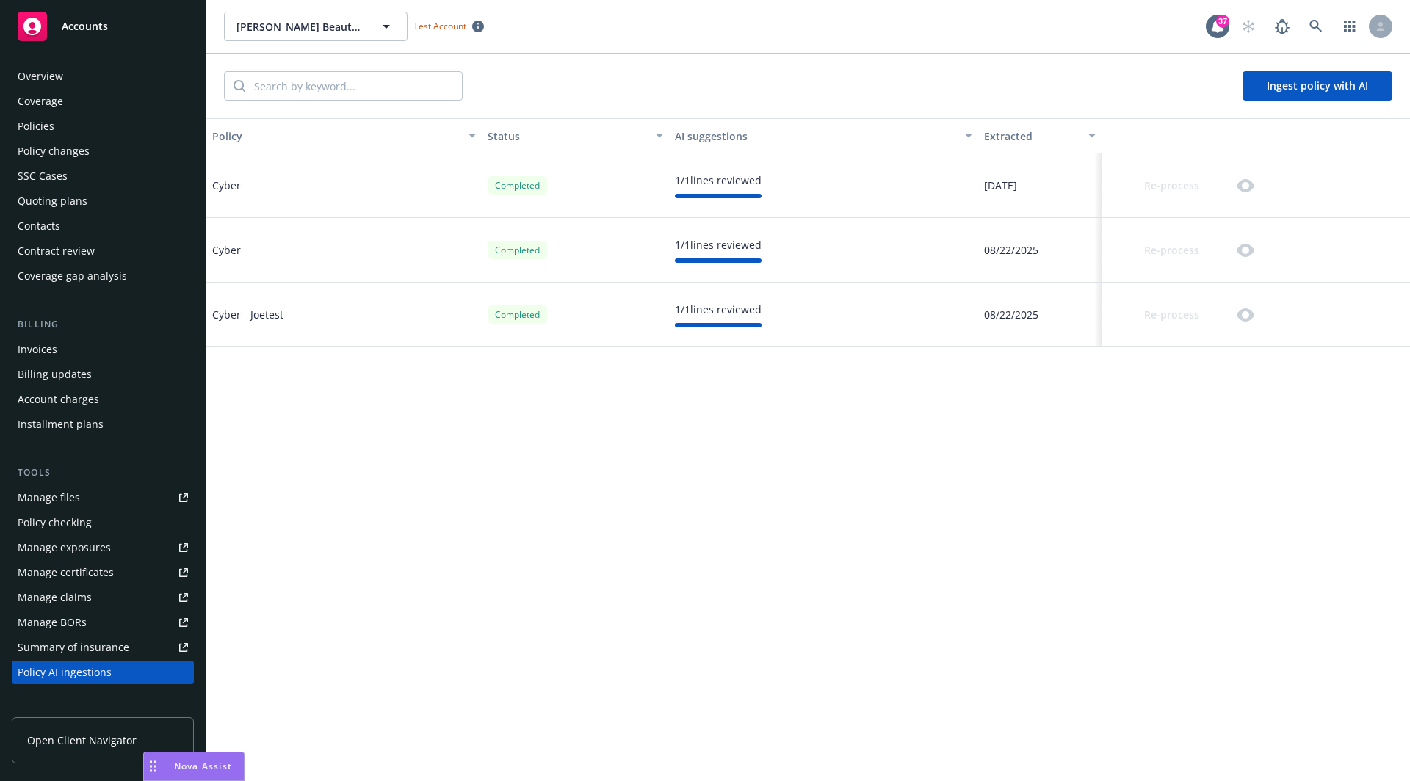
scroll to position [224, 0]
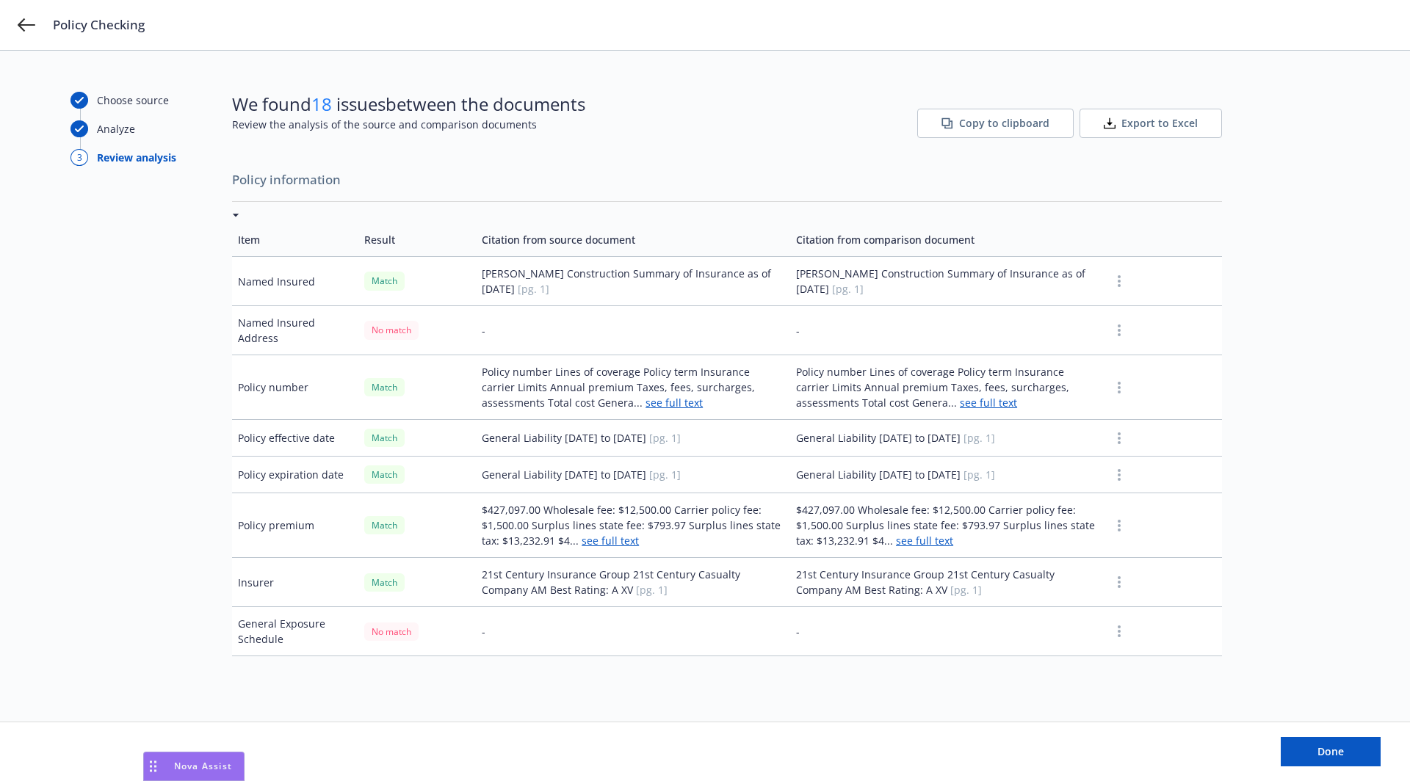
click at [1018, 126] on span "Copy to clipboard" at bounding box center [1004, 123] width 90 height 15
